Goal: Transaction & Acquisition: Purchase product/service

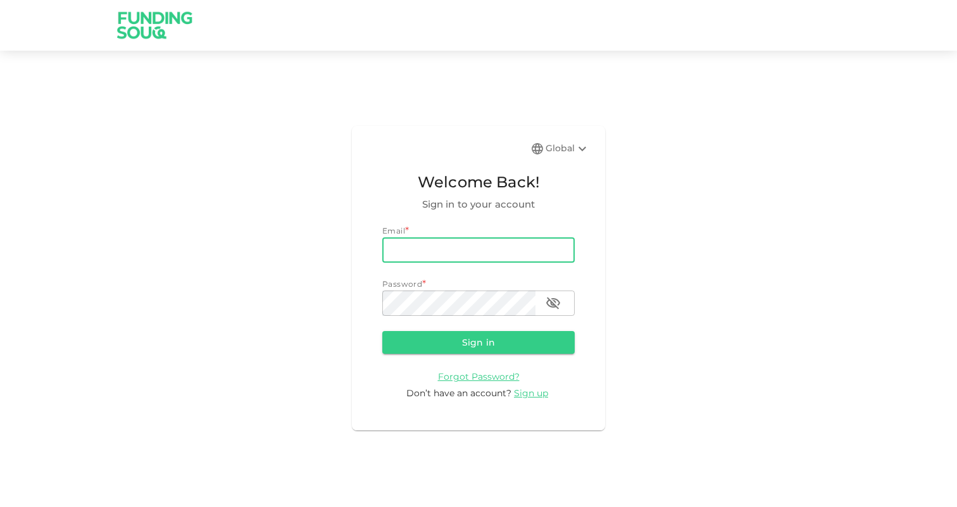
type input "ali.ardsheer@gmail.com"
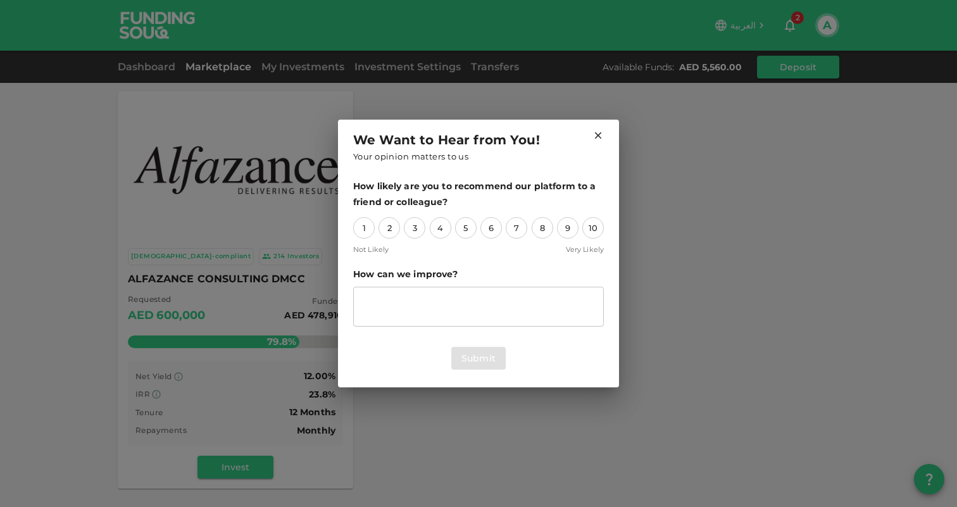
click at [594, 135] on icon at bounding box center [597, 135] width 11 height 11
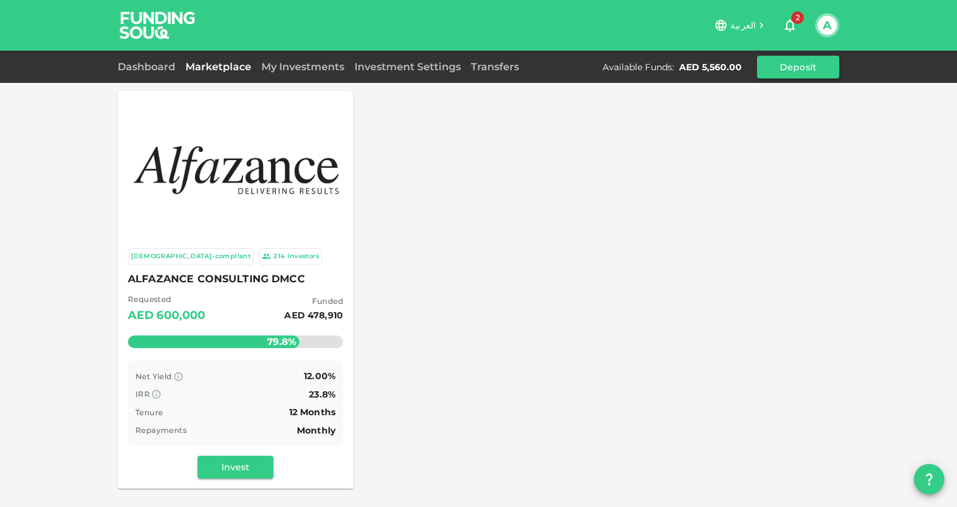
click at [796, 22] on span "2" at bounding box center [797, 17] width 13 height 13
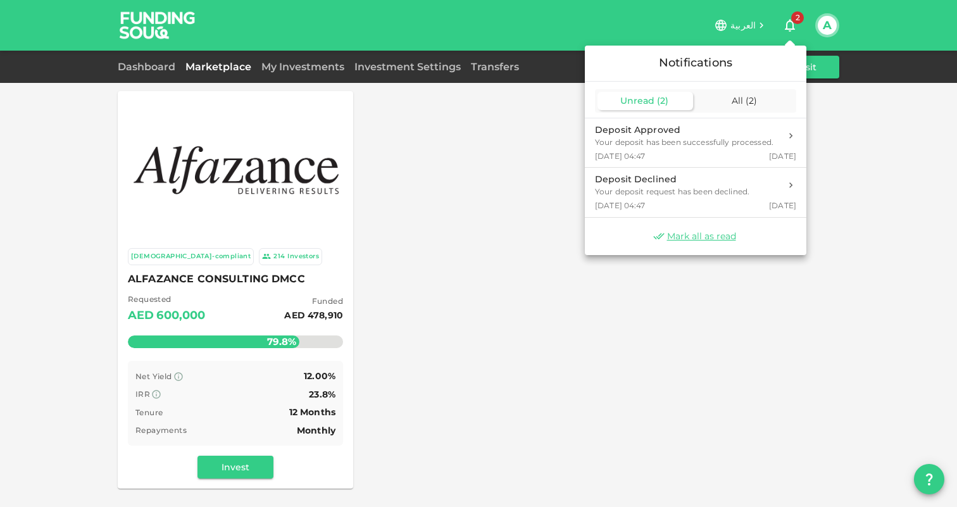
click at [796, 22] on div at bounding box center [478, 253] width 957 height 507
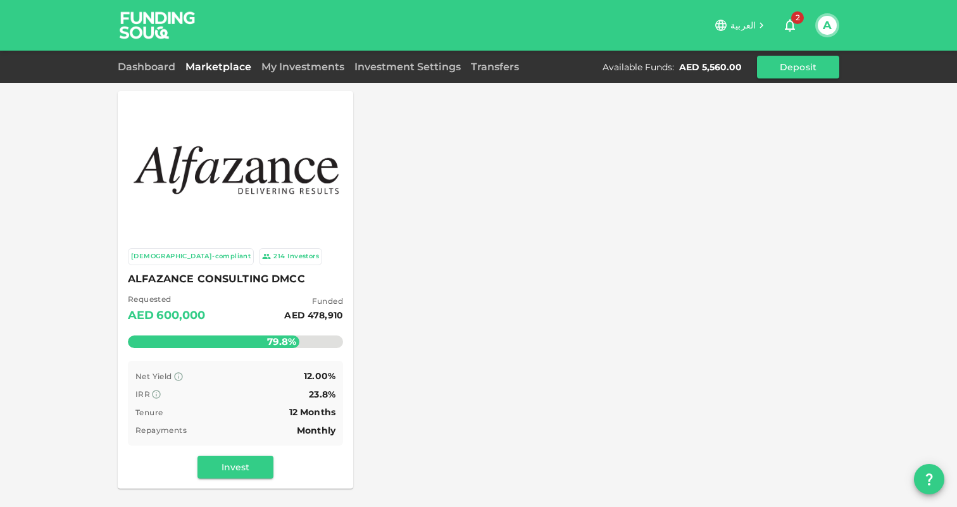
click at [725, 71] on div "AED 5,560.00" at bounding box center [710, 67] width 63 height 13
click at [702, 58] on div "Available Funds : AED 5,560.00 Deposit" at bounding box center [720, 67] width 237 height 23
click at [154, 66] on link "Dashboard" at bounding box center [149, 67] width 63 height 12
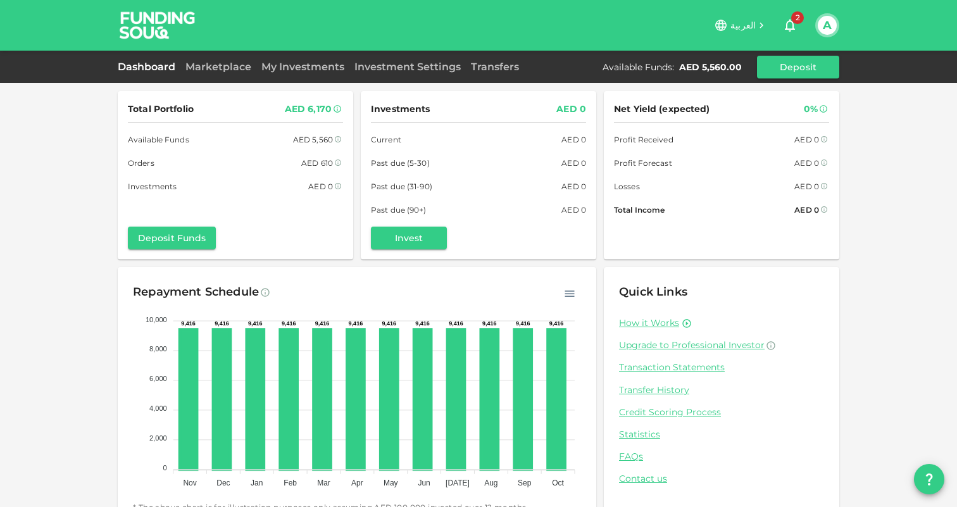
click at [712, 61] on div "AED 5,560.00" at bounding box center [710, 67] width 63 height 13
click at [723, 75] on div "Available Funds : AED 5,560.00 Deposit" at bounding box center [720, 67] width 237 height 23
click at [338, 161] on icon at bounding box center [338, 163] width 8 height 8
click at [338, 166] on icon at bounding box center [338, 162] width 6 height 6
click at [339, 109] on icon at bounding box center [337, 108] width 9 height 9
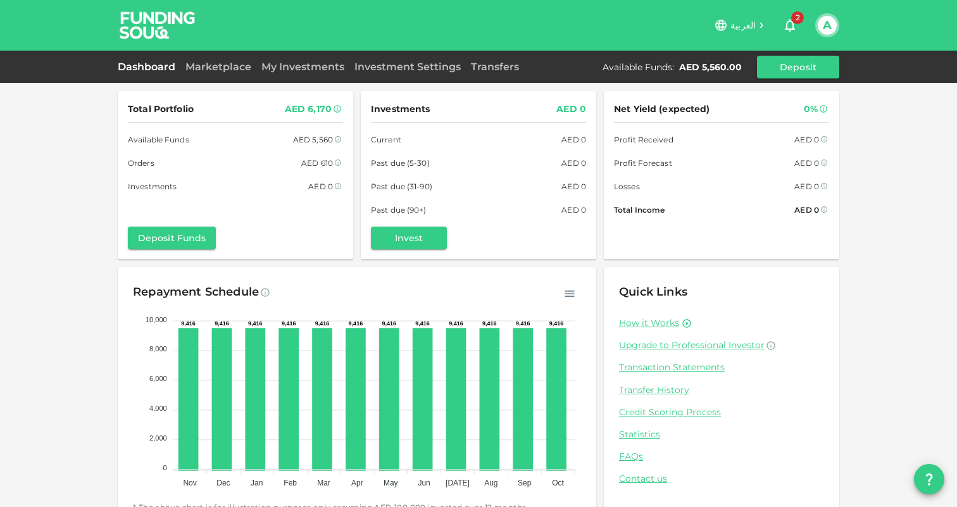
click at [331, 161] on div "AED 610" at bounding box center [317, 162] width 32 height 13
click at [341, 163] on icon at bounding box center [338, 163] width 8 height 8
click at [204, 57] on div "Dashboard Marketplace My Investments Investment Settings Transfers Available Fu…" at bounding box center [478, 67] width 721 height 23
click at [213, 70] on link "Marketplace" at bounding box center [218, 67] width 76 height 12
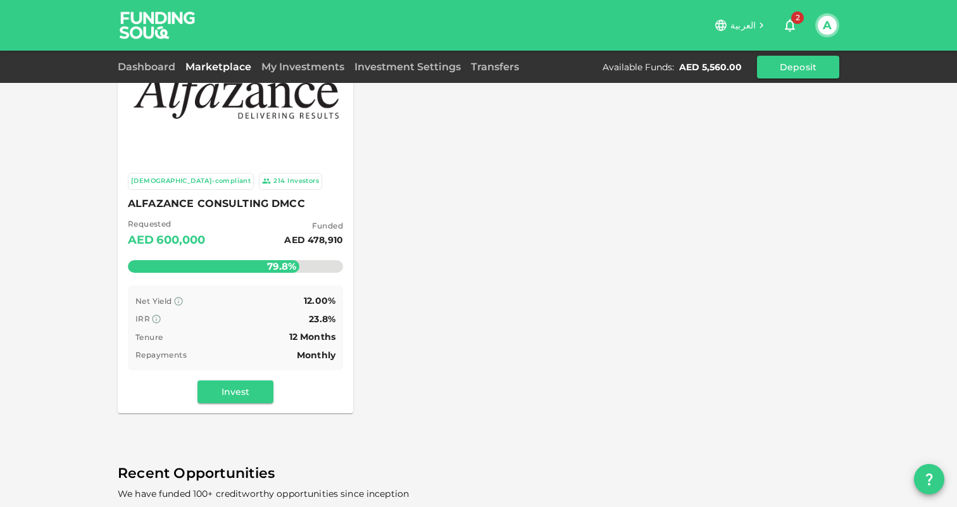
scroll to position [124, 0]
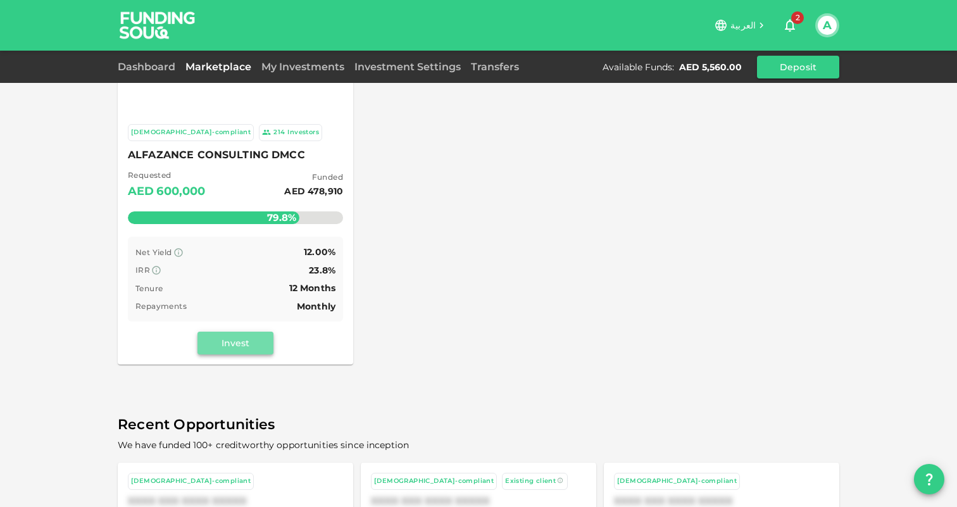
click at [239, 345] on button "Invest" at bounding box center [235, 342] width 76 height 23
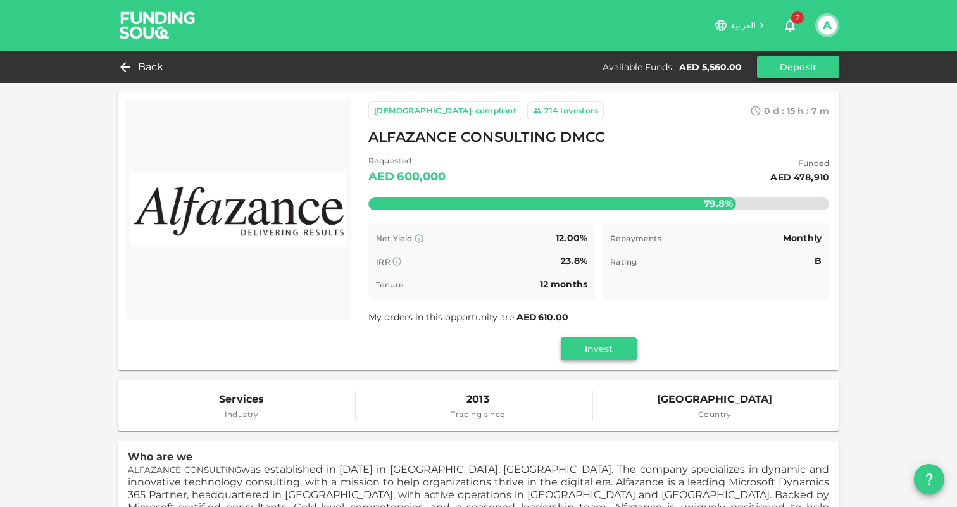
click at [592, 351] on button "Invest" at bounding box center [599, 348] width 76 height 23
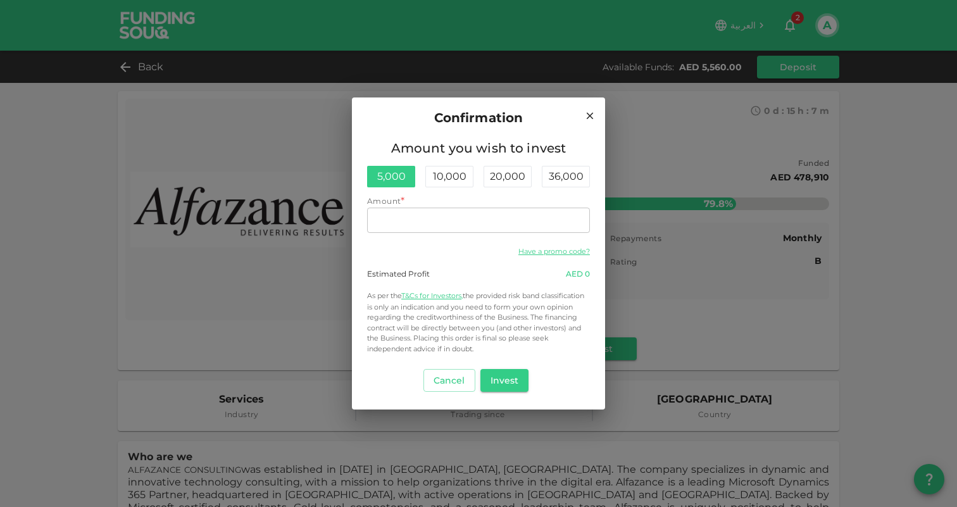
click at [390, 180] on div "5,000" at bounding box center [391, 177] width 48 height 22
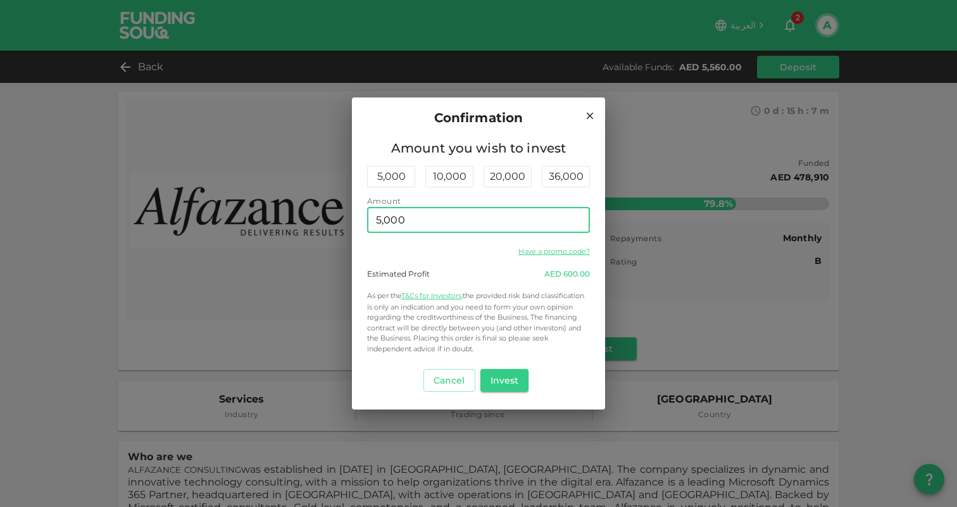
click at [388, 221] on input "5,000" at bounding box center [478, 220] width 223 height 25
click at [380, 221] on input "5,000" at bounding box center [478, 220] width 223 height 25
type input "0"
type input "6,000"
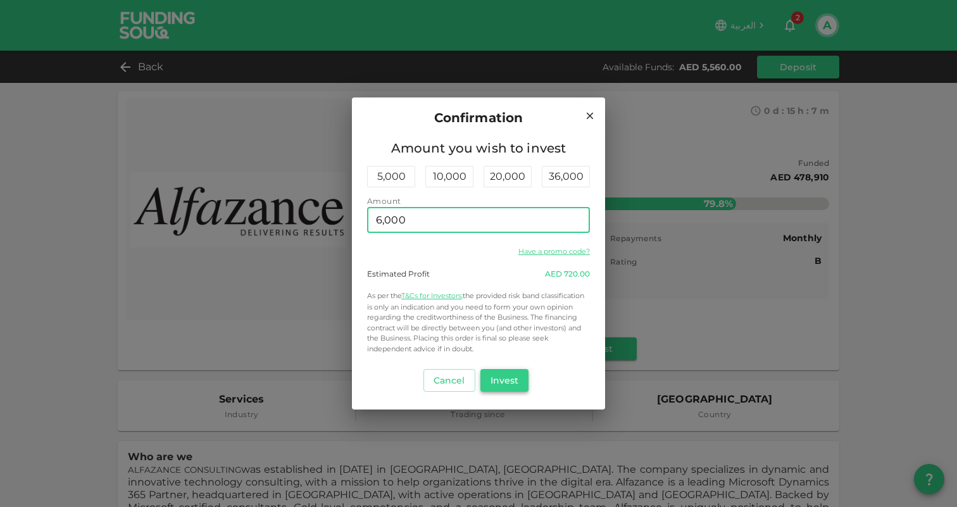
click at [502, 382] on button "Invest" at bounding box center [504, 380] width 49 height 23
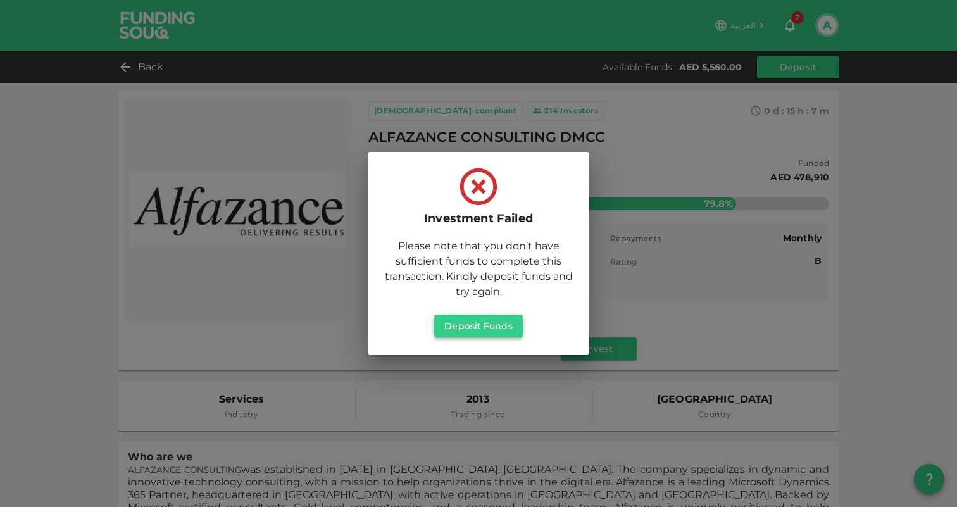
click at [491, 327] on button "Deposit Funds" at bounding box center [478, 325] width 88 height 23
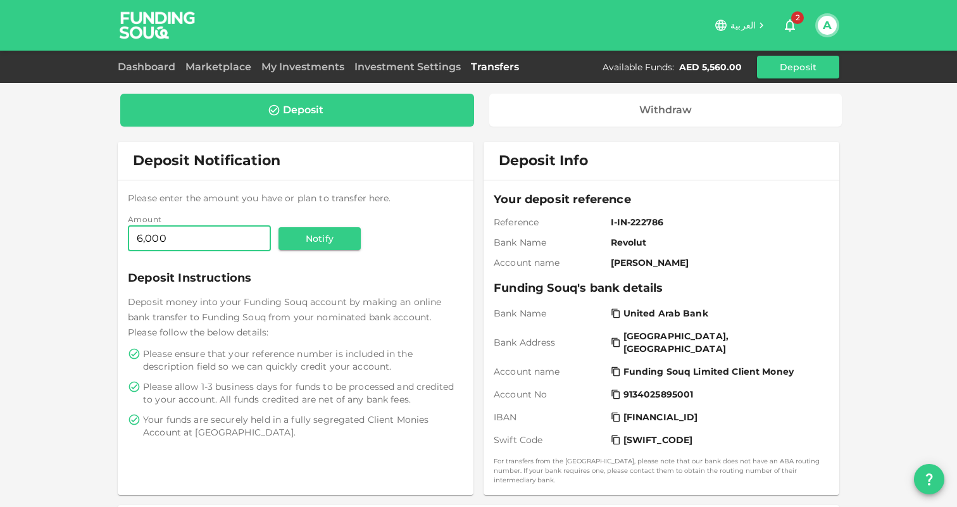
click at [693, 68] on div "AED 5,560.00" at bounding box center [710, 67] width 63 height 13
click at [218, 69] on link "Marketplace" at bounding box center [218, 67] width 76 height 12
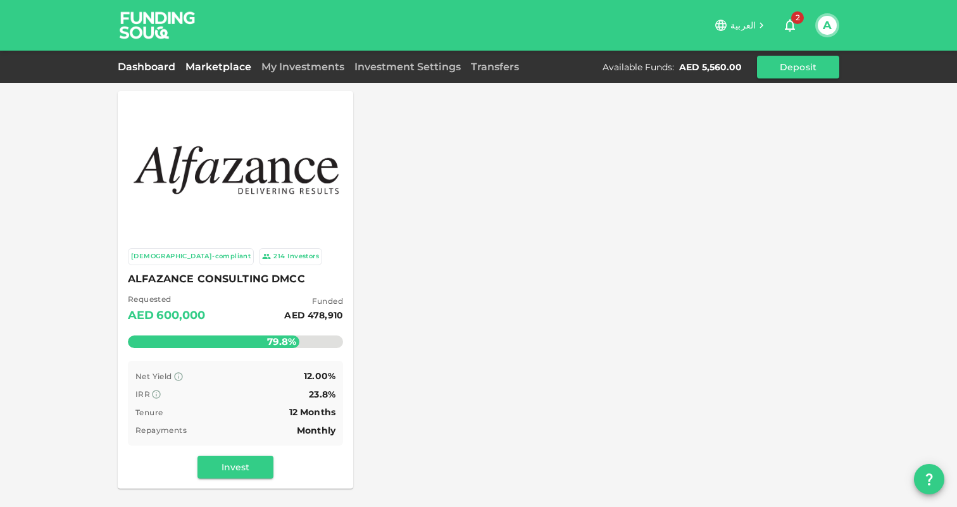
click at [144, 68] on link "Dashboard" at bounding box center [149, 67] width 63 height 12
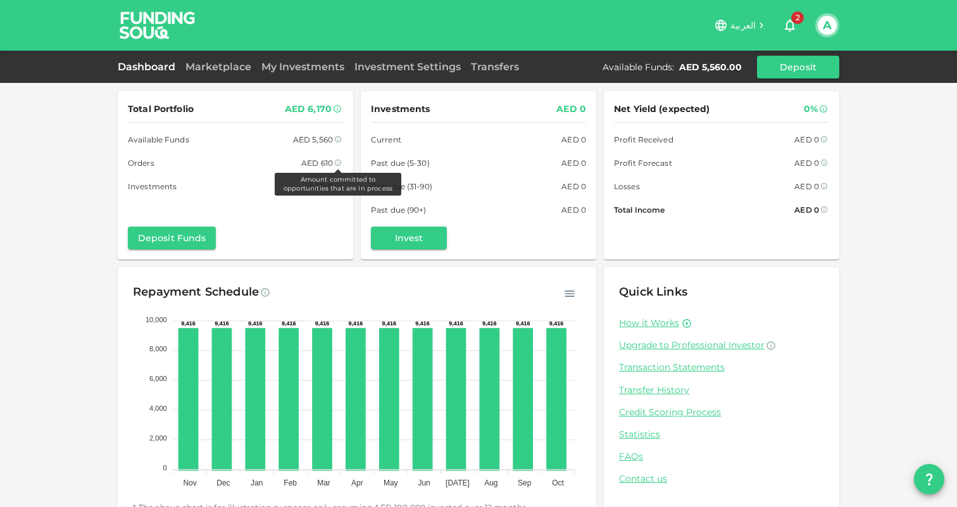
click at [337, 166] on icon at bounding box center [338, 163] width 8 height 8
click at [337, 163] on icon at bounding box center [338, 163] width 8 height 8
click at [339, 130] on div "Total Portfolio AED 6,170 Available Funds AED 5,560 Funds available in your acc…" at bounding box center [235, 147] width 215 height 92
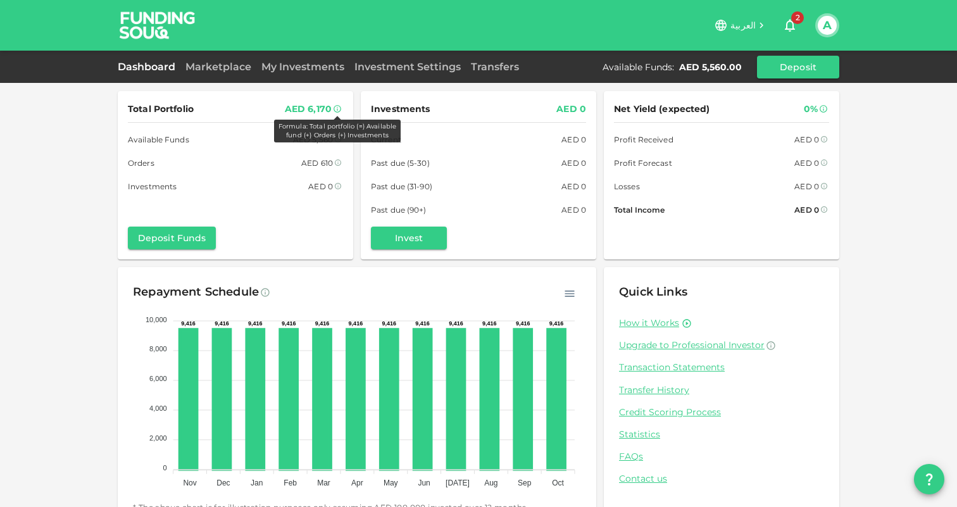
click at [339, 109] on icon at bounding box center [337, 108] width 9 height 9
click at [204, 68] on link "Marketplace" at bounding box center [218, 67] width 76 height 12
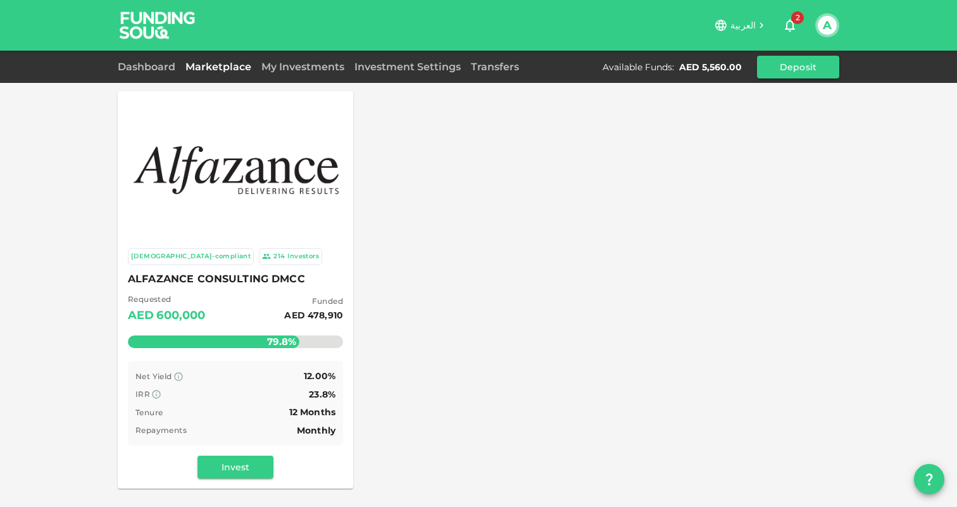
click at [273, 256] on div "214" at bounding box center [278, 256] width 11 height 11
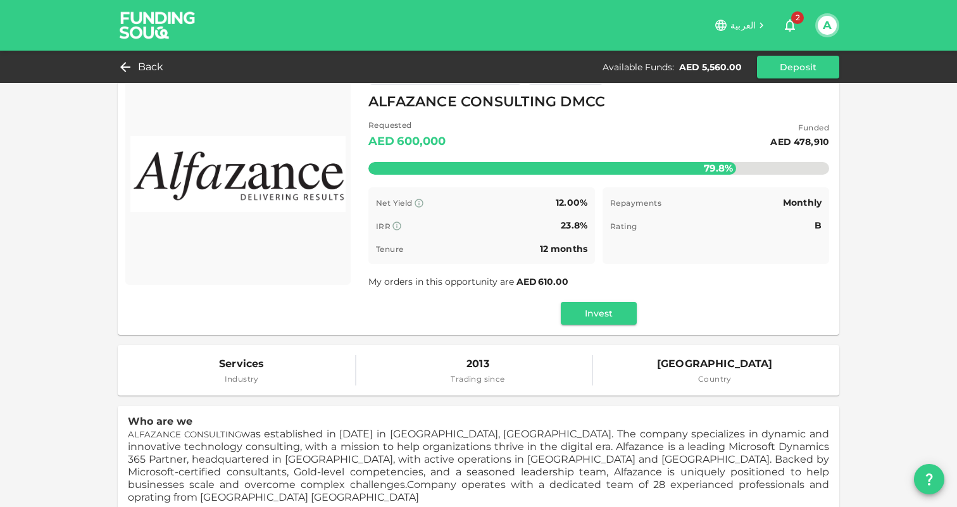
scroll to position [37, 0]
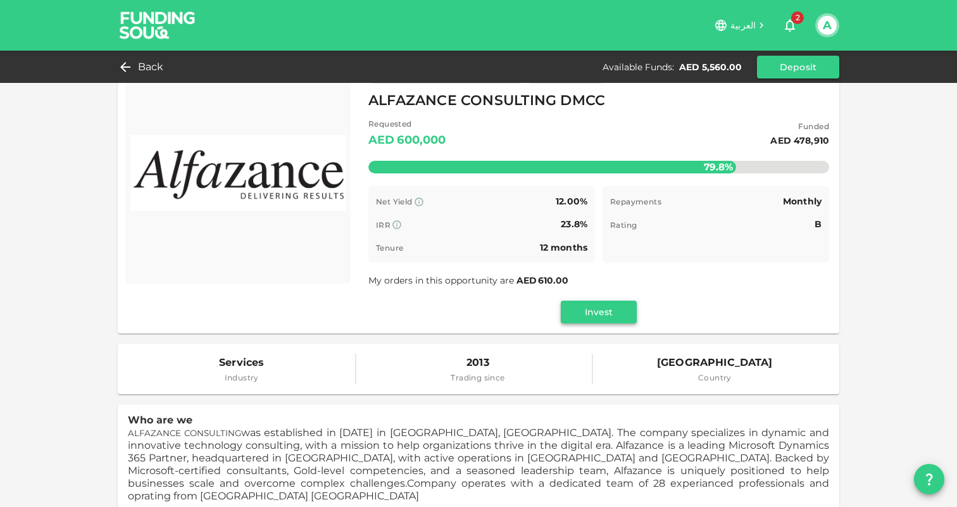
click at [610, 313] on button "Invest" at bounding box center [599, 311] width 76 height 23
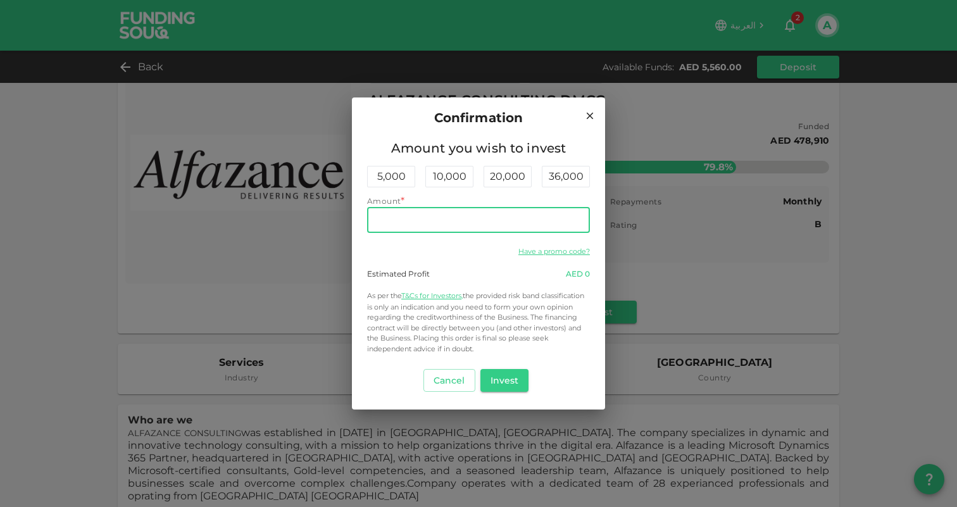
click at [490, 219] on input "Amount" at bounding box center [478, 220] width 223 height 25
type input "5,500"
click at [513, 387] on button "Invest" at bounding box center [504, 380] width 49 height 23
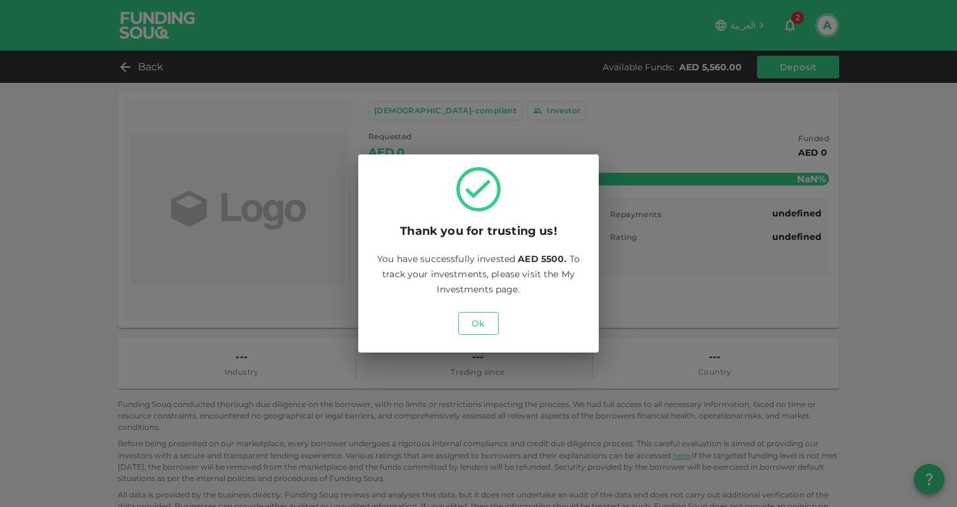
click at [487, 329] on button "Ok" at bounding box center [478, 323] width 40 height 23
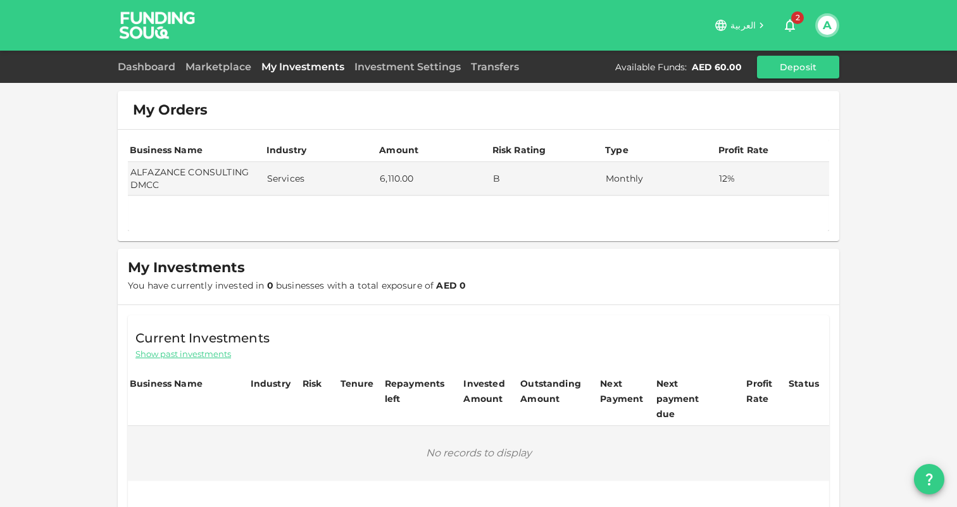
click at [675, 69] on div "Available Funds :" at bounding box center [650, 67] width 71 height 13
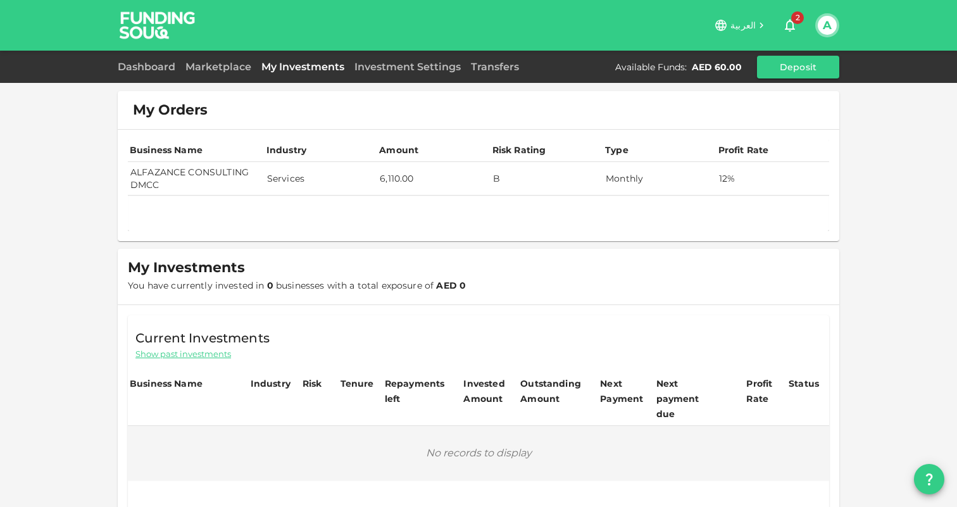
click at [398, 178] on td "6,110.00" at bounding box center [433, 179] width 113 height 34
click at [394, 178] on td "6,110.00" at bounding box center [433, 179] width 113 height 34
click at [381, 192] on td "6,110.00" at bounding box center [433, 179] width 113 height 34
click at [180, 181] on td "ALFAZANCE CONSULTING DMCC" at bounding box center [196, 179] width 137 height 34
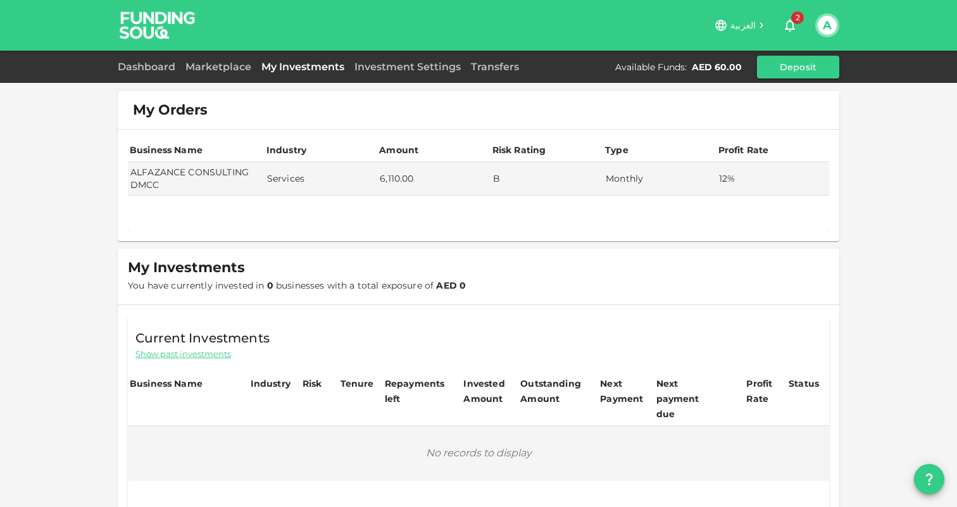
click at [418, 73] on div "Investment Settings" at bounding box center [407, 66] width 116 height 15
click at [412, 68] on link "Investment Settings" at bounding box center [407, 67] width 116 height 12
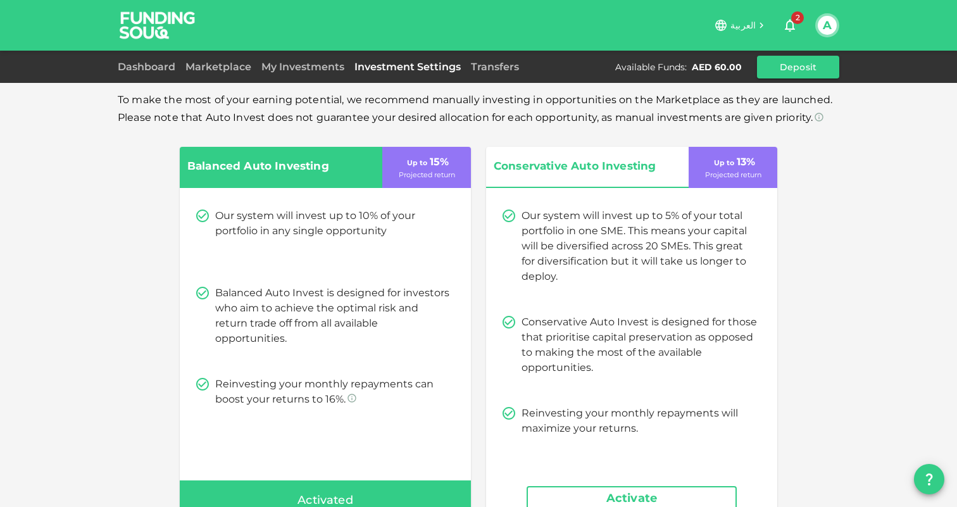
click at [411, 197] on div "Our system will invest up to 10% of your portfolio in any single opportunity Ba…" at bounding box center [325, 307] width 291 height 229
click at [168, 75] on div "Dashboard Marketplace My Investments Investment Settings Transfers Available Fu…" at bounding box center [478, 67] width 721 height 23
click at [156, 65] on link "Dashboard" at bounding box center [149, 67] width 63 height 12
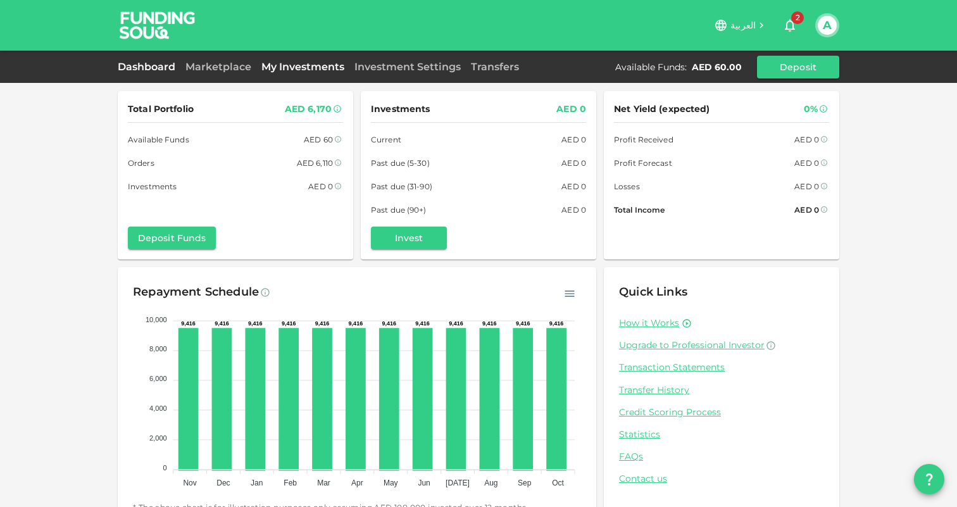
click at [316, 62] on link "My Investments" at bounding box center [302, 67] width 93 height 12
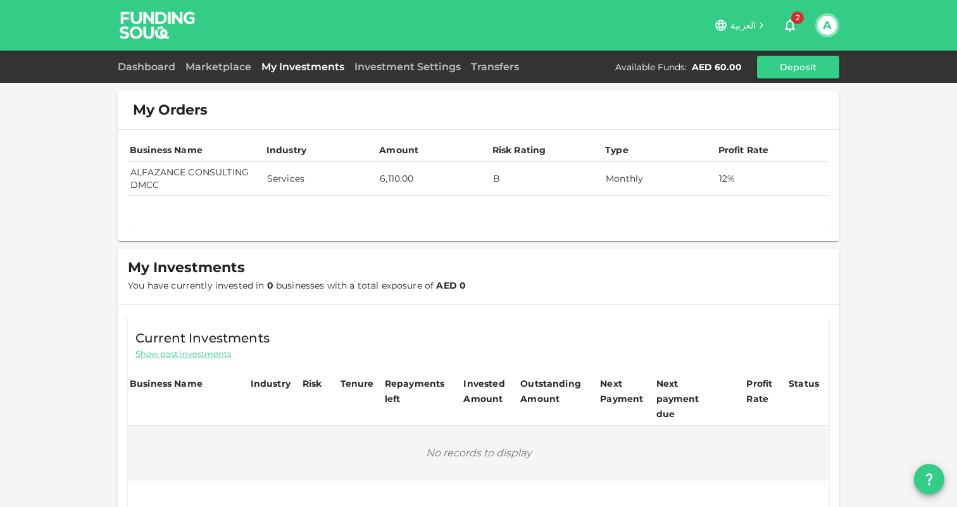
click at [180, 179] on td "ALFAZANCE CONSULTING DMCC" at bounding box center [196, 179] width 137 height 34
click at [178, 173] on td "ALFAZANCE CONSULTING DMCC" at bounding box center [196, 179] width 137 height 34
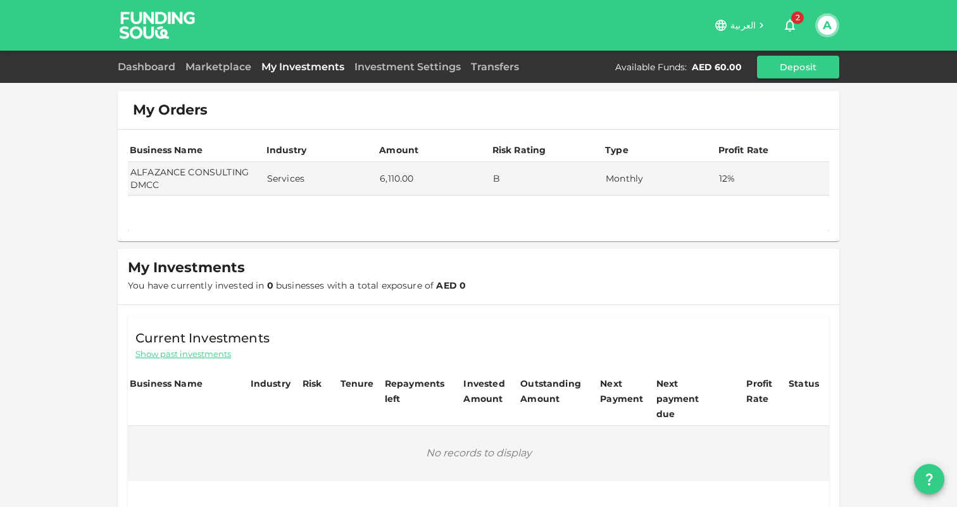
click at [168, 20] on img at bounding box center [157, 25] width 95 height 50
